Goal: Task Accomplishment & Management: Complete application form

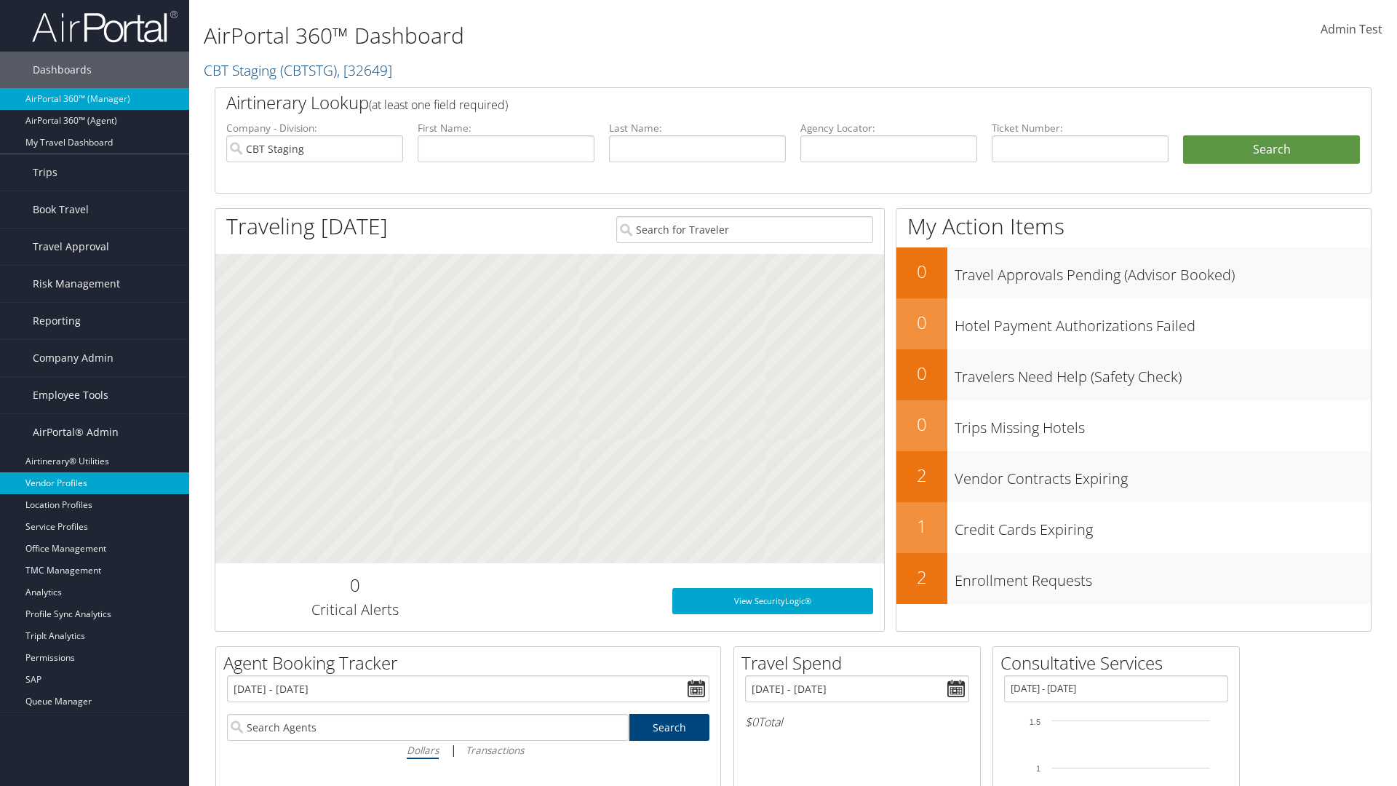
click at [95, 483] on link "Vendor Profiles" at bounding box center [94, 483] width 189 height 22
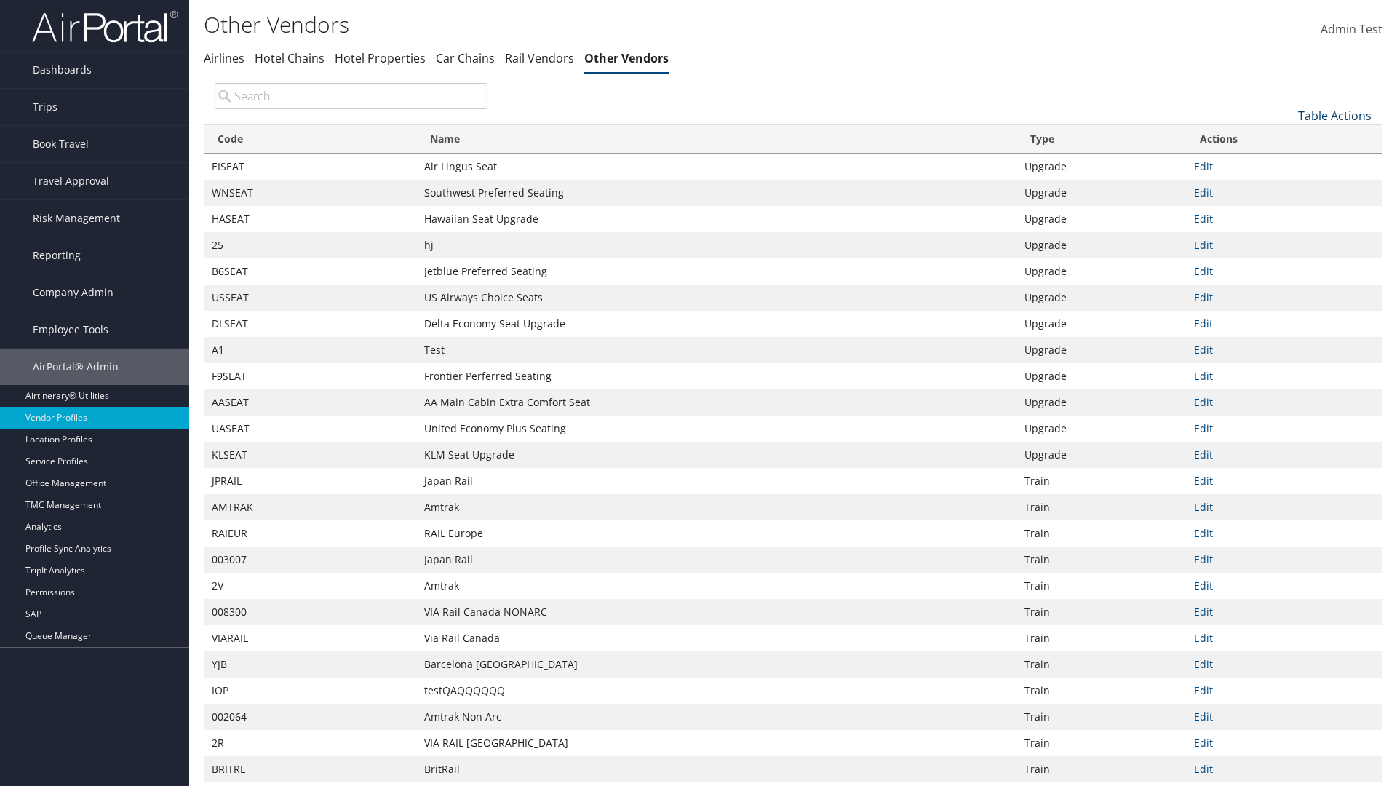
click at [1334, 115] on link "Table Actions" at bounding box center [1334, 116] width 73 height 16
click at [1286, 138] on link "New Record" at bounding box center [1285, 138] width 191 height 25
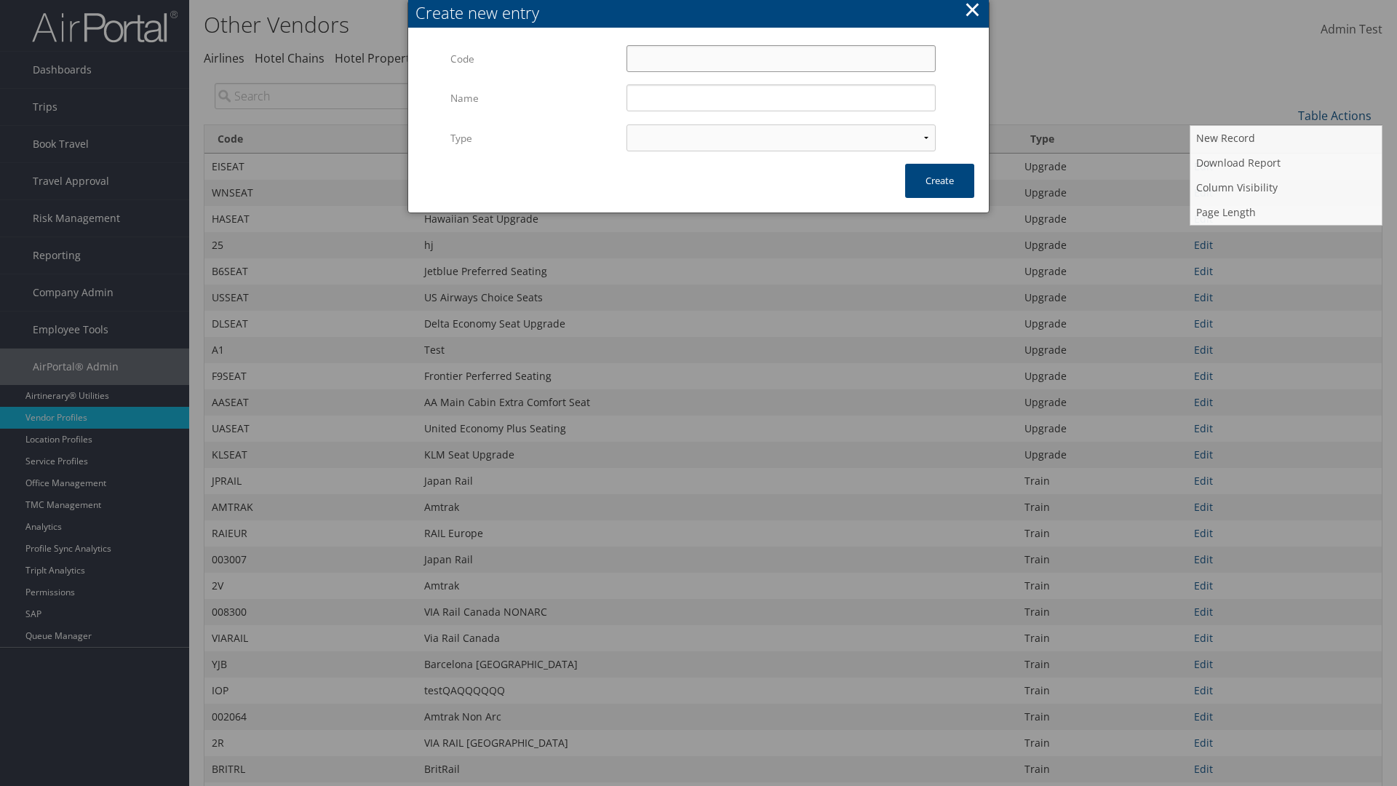
click at [781, 58] on input "Code" at bounding box center [780, 58] width 309 height 27
type input "/i3$R"
type input "Test"
click at [781, 97] on input "Test" at bounding box center [780, 97] width 309 height 27
select select "15"
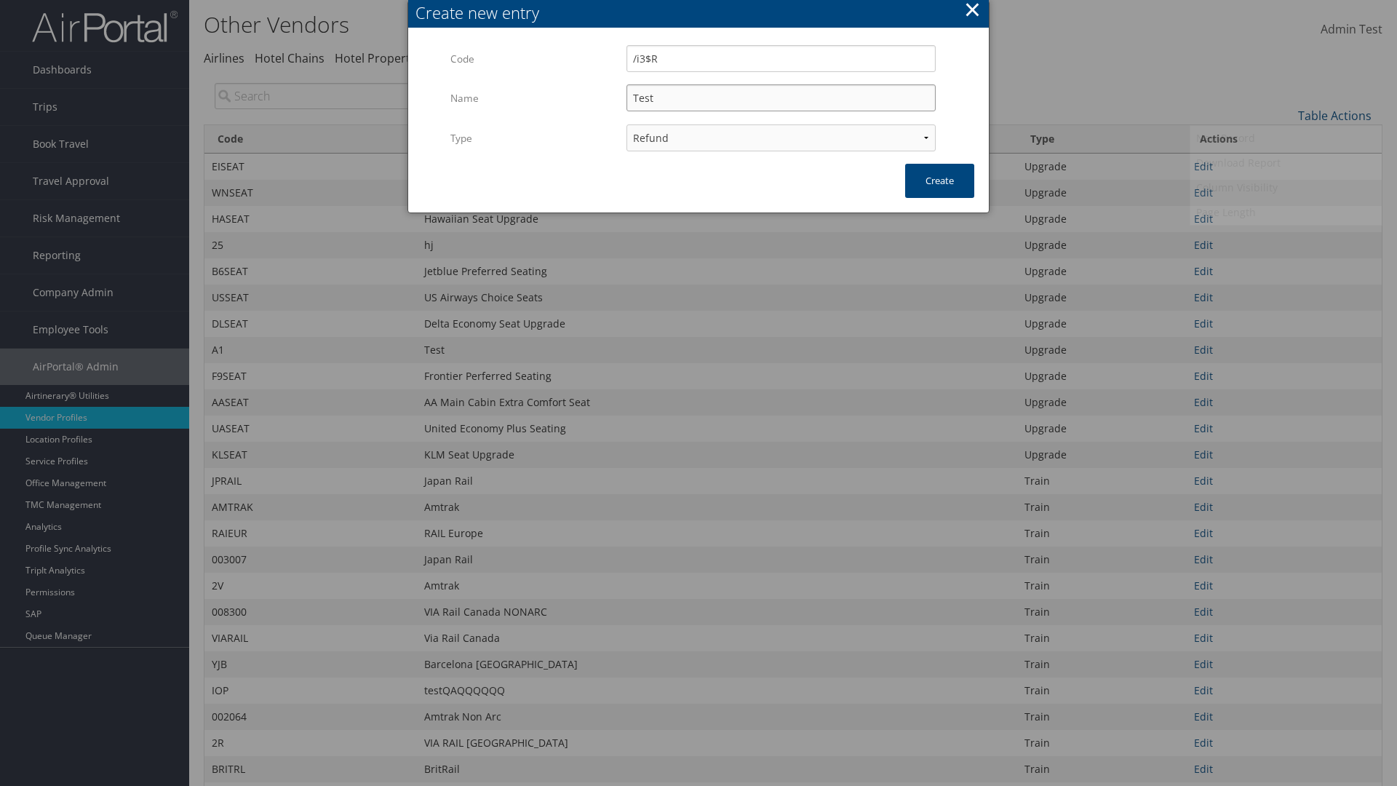
type input "/i3$R"
type input "Test"
click at [939, 180] on button "Create" at bounding box center [939, 181] width 69 height 34
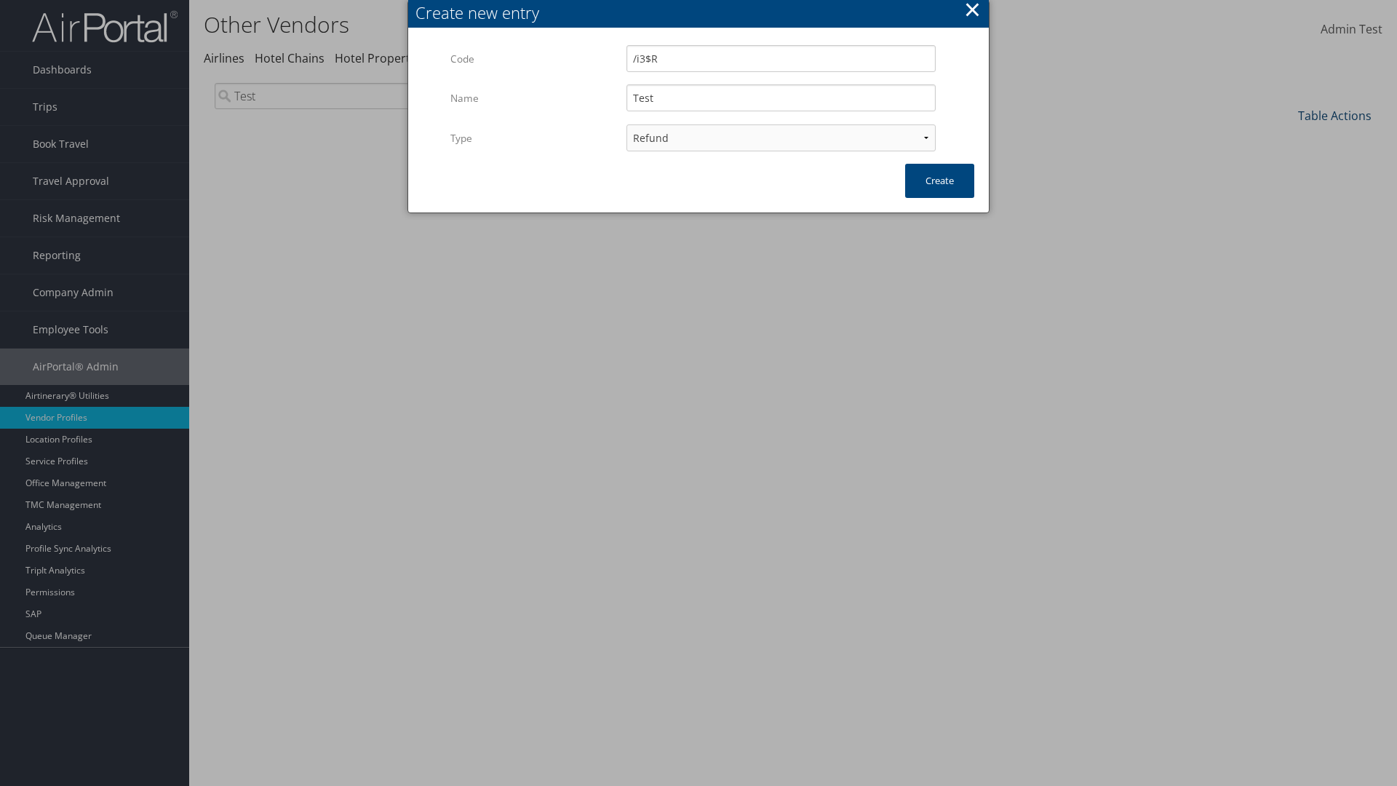
type input "Test"
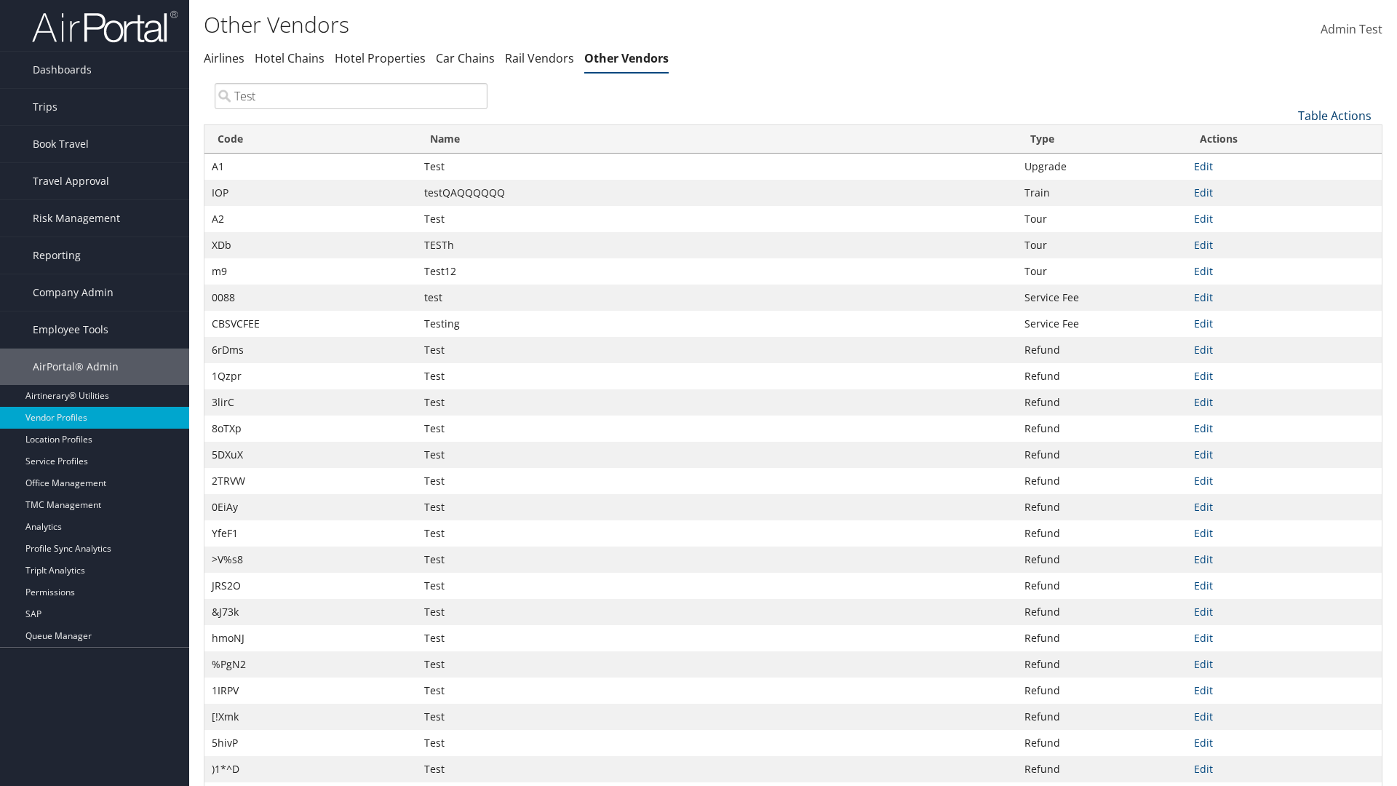
click at [1334, 115] on link "Table Actions" at bounding box center [1334, 116] width 73 height 16
click at [1286, 139] on link "Code" at bounding box center [1285, 139] width 191 height 25
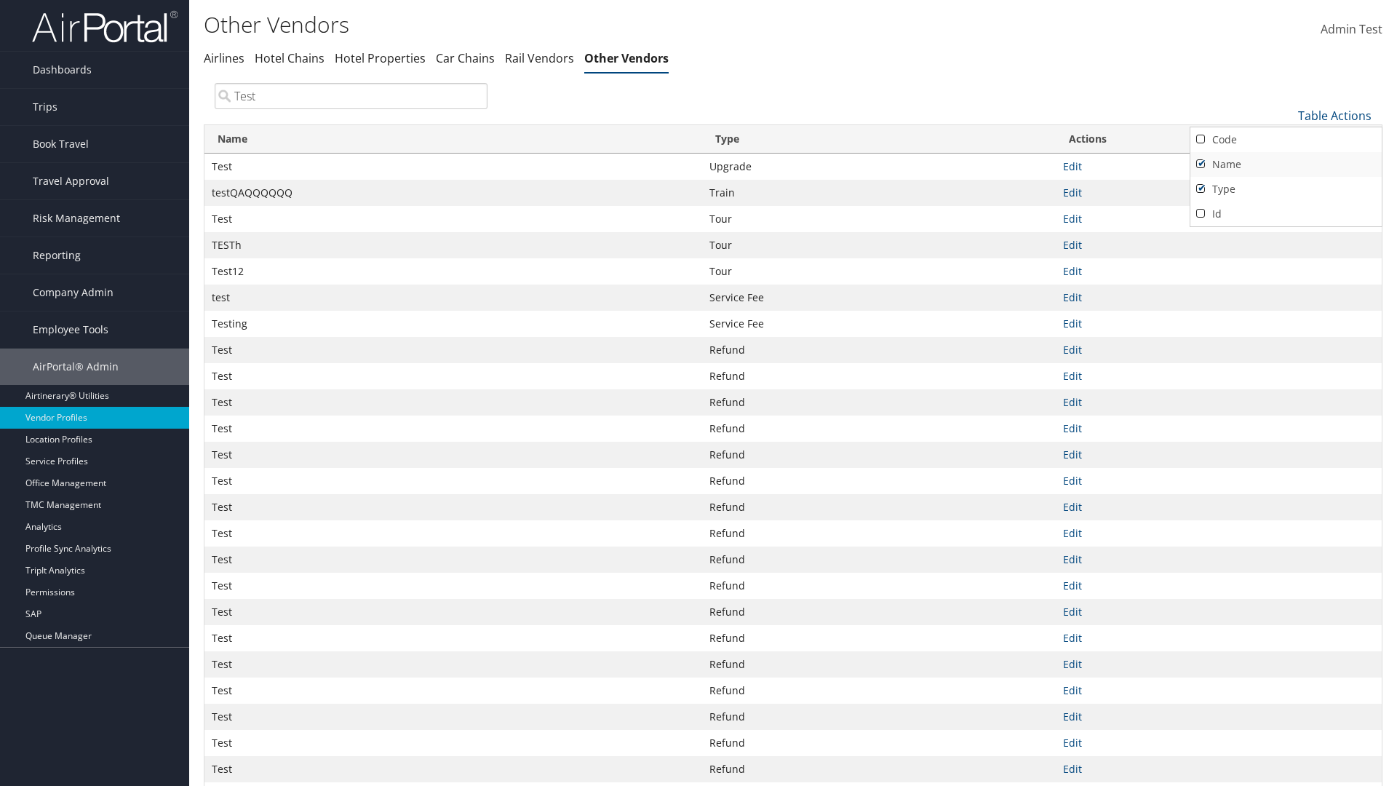
click at [1286, 164] on link "Name" at bounding box center [1285, 164] width 191 height 25
click at [1286, 188] on link "Type" at bounding box center [1285, 189] width 191 height 25
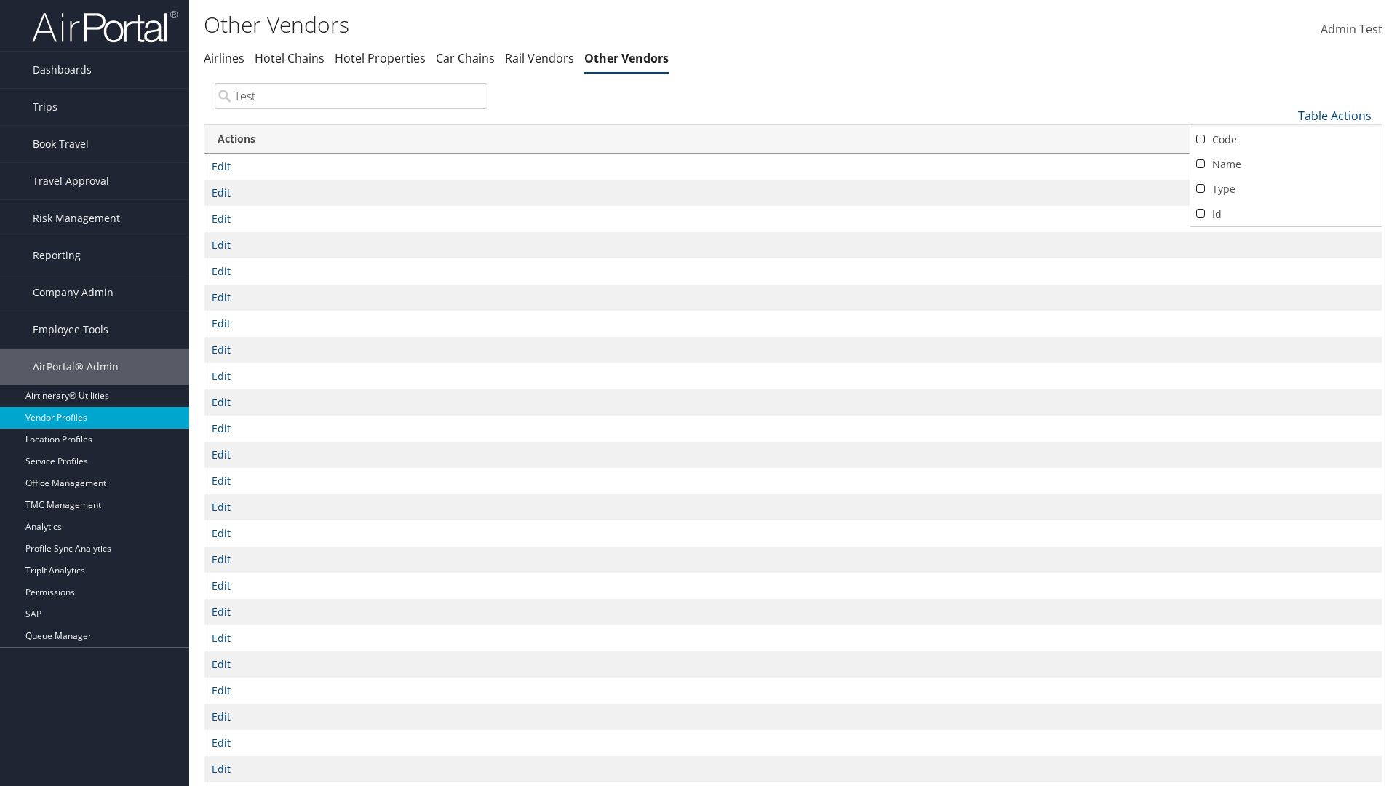
click at [698, 393] on div at bounding box center [698, 393] width 1397 height 786
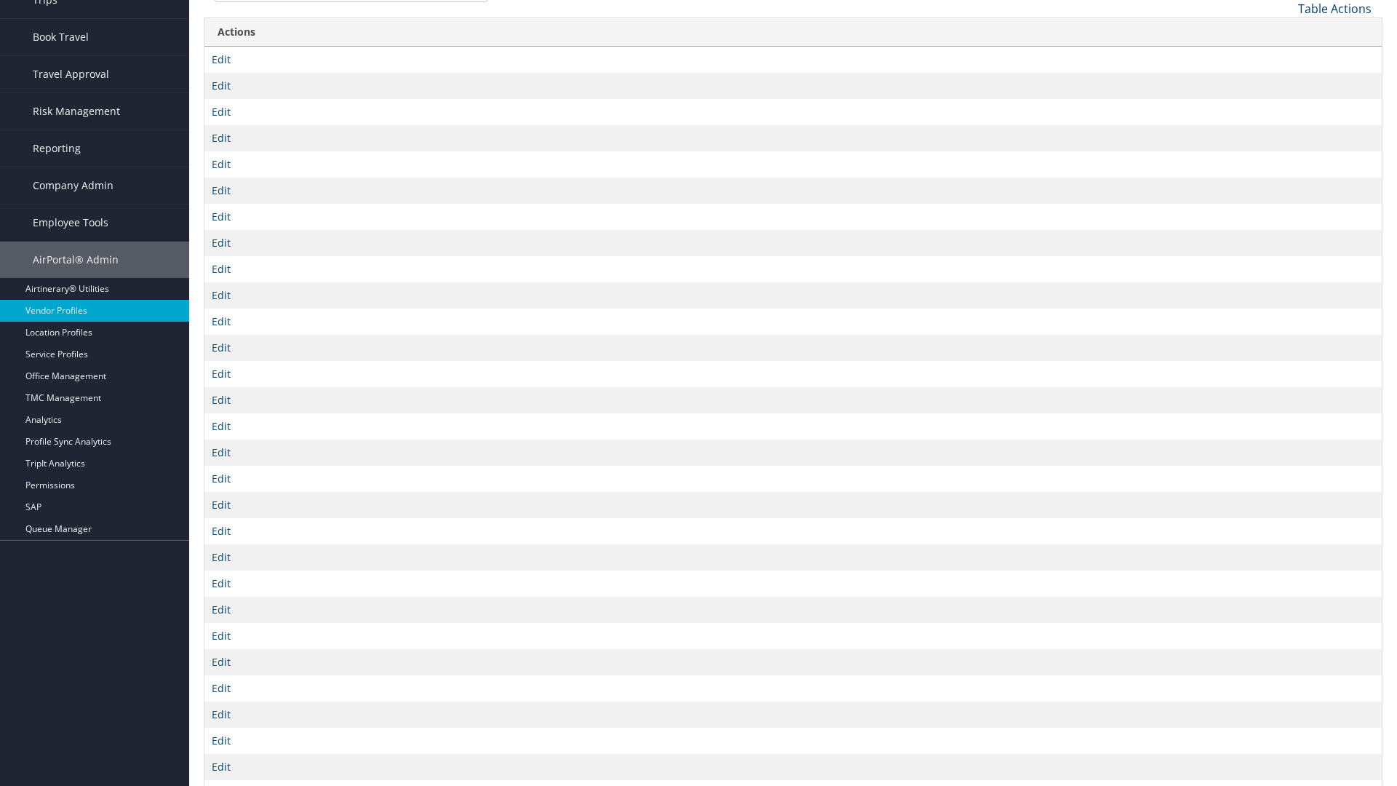
click at [1334, 8] on link "Table Actions" at bounding box center [1334, 9] width 73 height 16
click at [1286, 80] on link "Column Visibility" at bounding box center [1285, 80] width 191 height 25
click at [1286, 32] on link "Code" at bounding box center [1285, 32] width 191 height 25
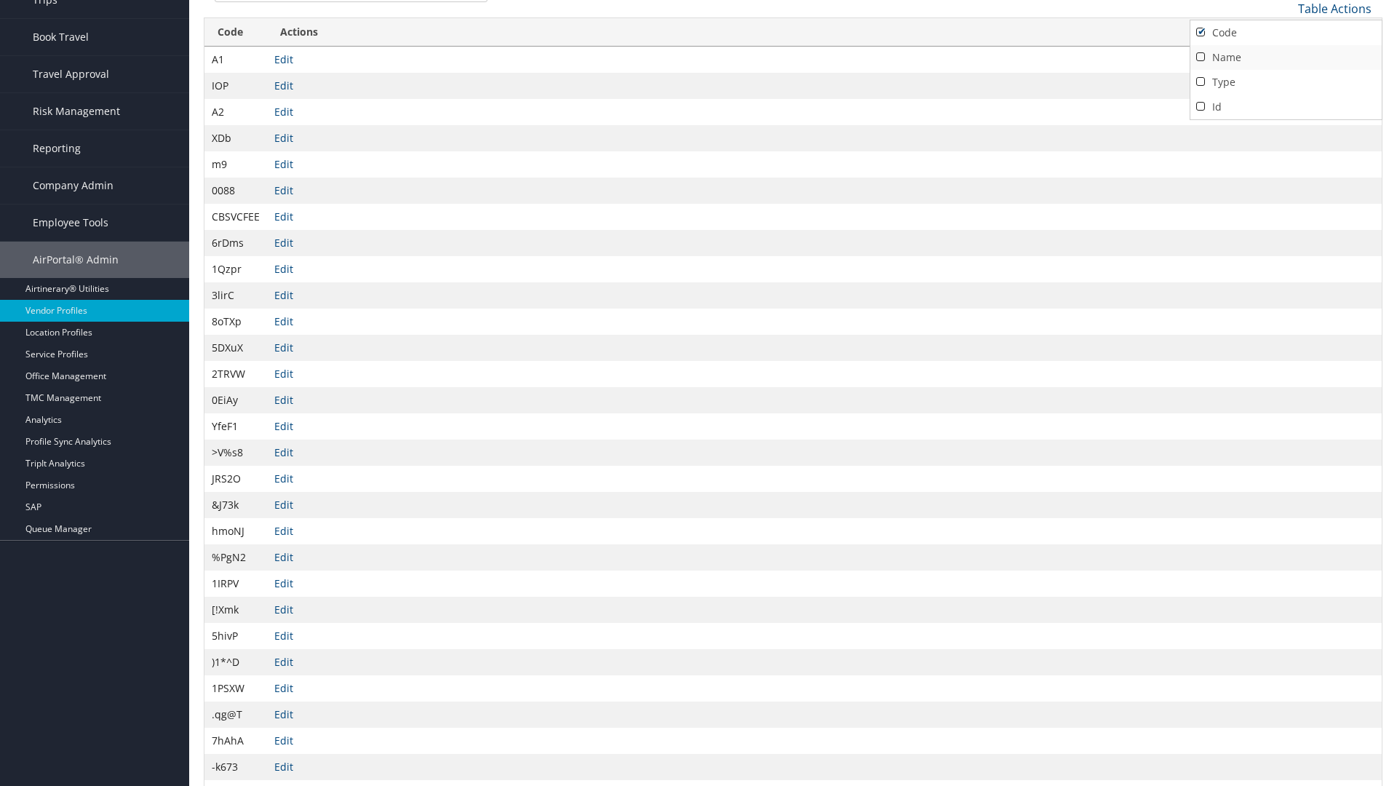
click at [1286, 57] on link "Name" at bounding box center [1285, 57] width 191 height 25
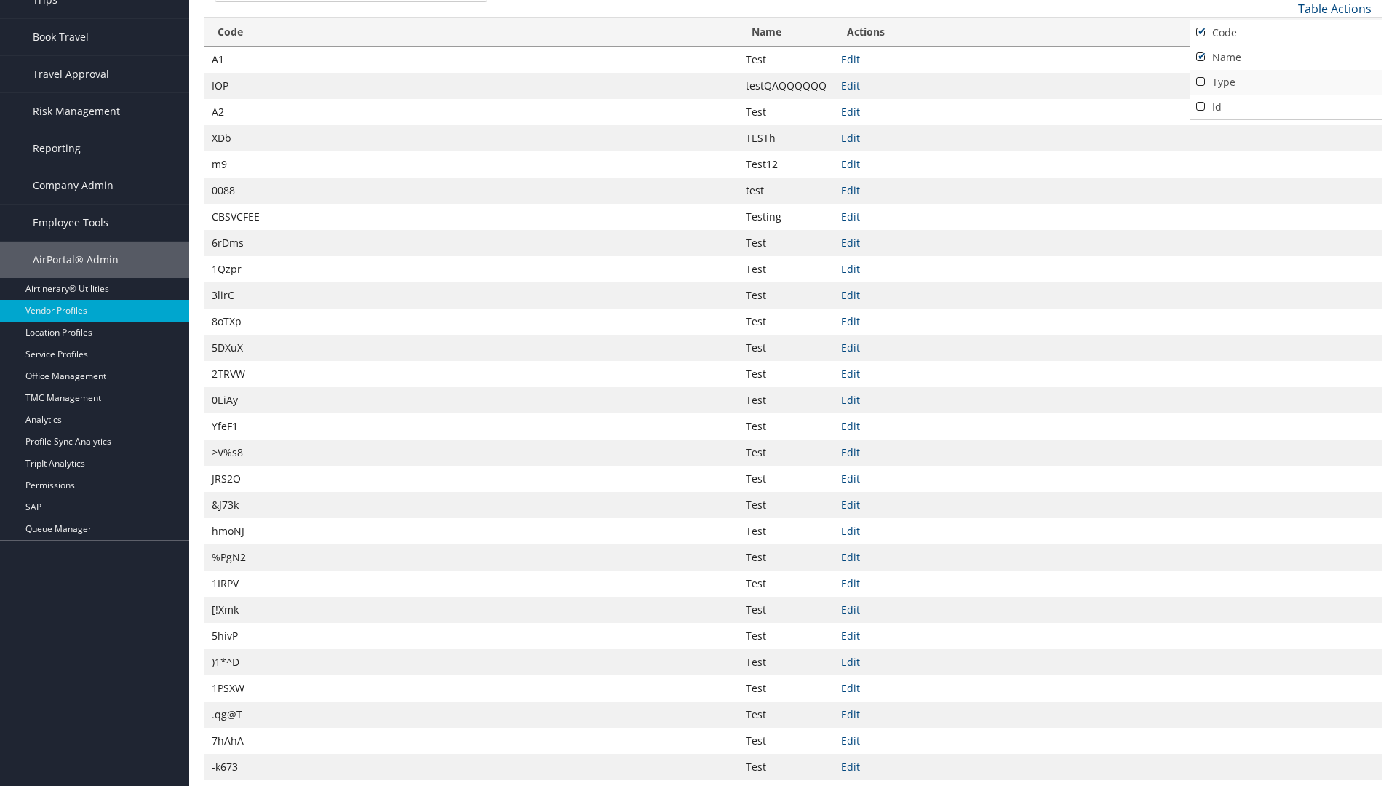
click at [1286, 81] on link "Type" at bounding box center [1285, 82] width 191 height 25
